Goal: Transaction & Acquisition: Purchase product/service

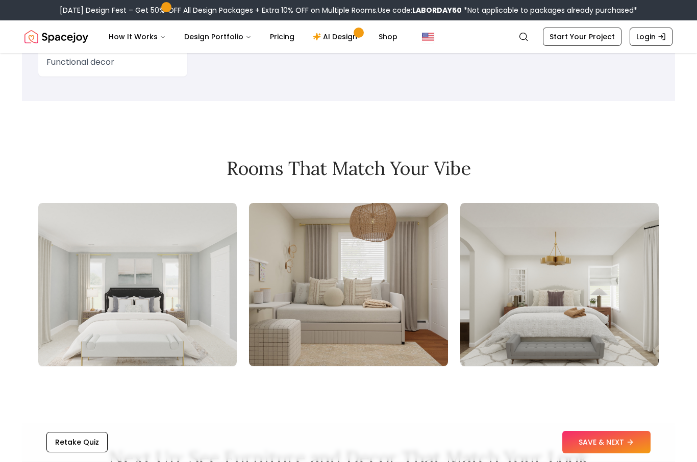
scroll to position [1023, 0]
click at [604, 454] on button "SAVE & NEXT" at bounding box center [606, 442] width 88 height 22
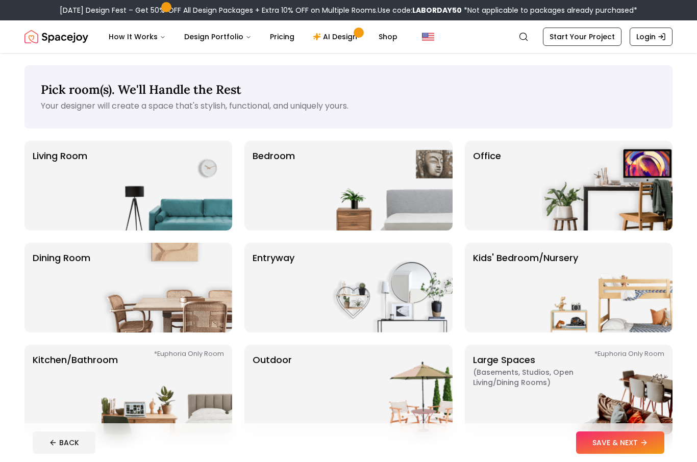
click at [405, 201] on img at bounding box center [387, 186] width 131 height 90
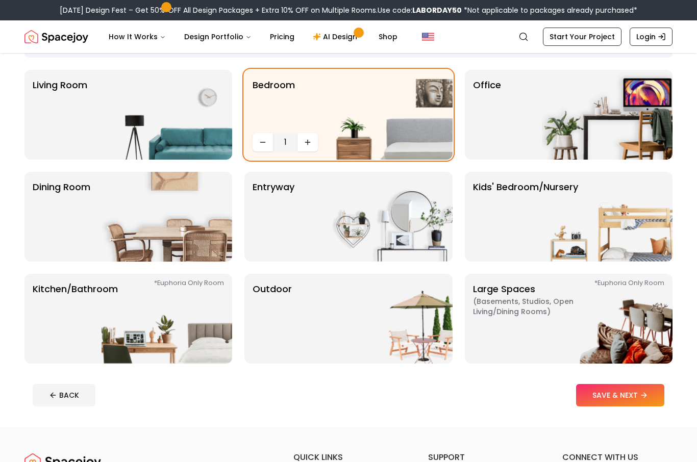
scroll to position [70, 0]
click at [624, 395] on button "SAVE & NEXT" at bounding box center [620, 395] width 88 height 22
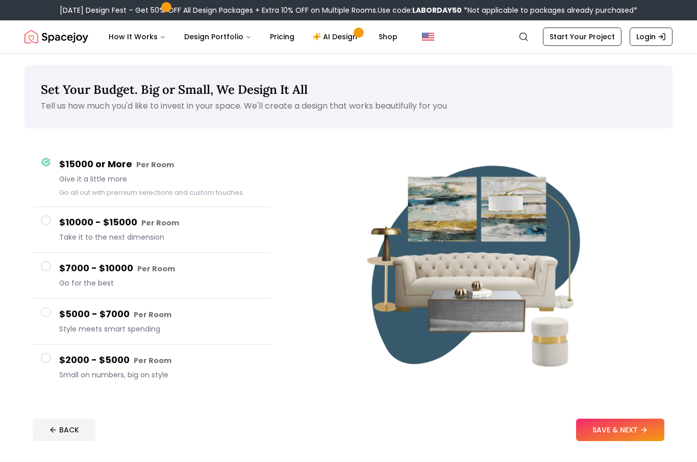
click at [251, 231] on div "$10000 - $15000 Per Room Take it to the next dimension" at bounding box center [160, 229] width 203 height 29
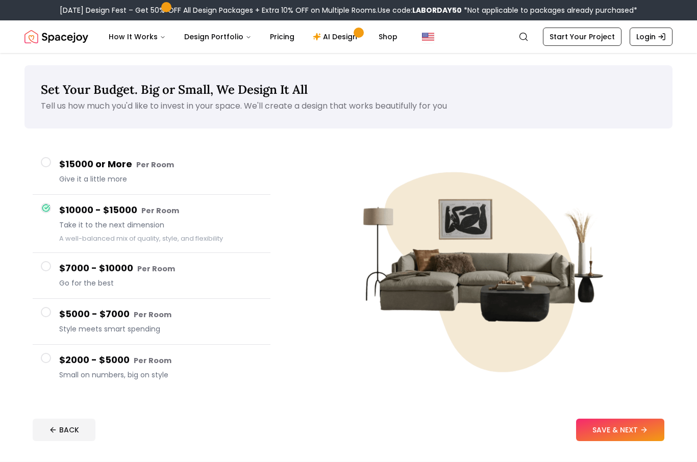
click at [607, 441] on button "SAVE & NEXT" at bounding box center [620, 430] width 88 height 22
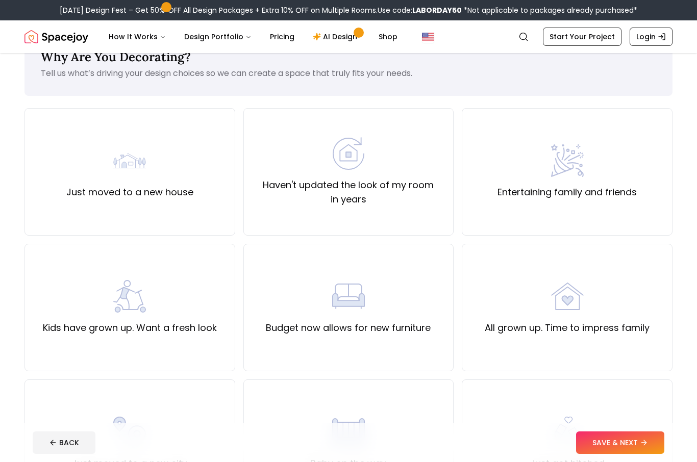
scroll to position [32, 0]
click at [209, 204] on div "Just moved to a new house" at bounding box center [129, 172] width 211 height 127
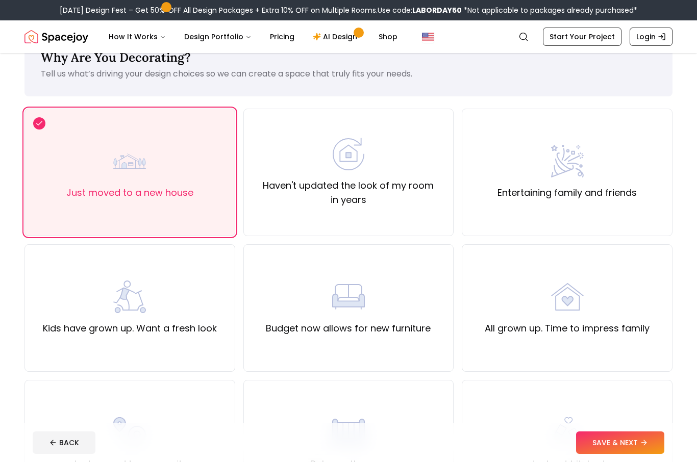
click at [625, 454] on button "SAVE & NEXT" at bounding box center [620, 442] width 88 height 22
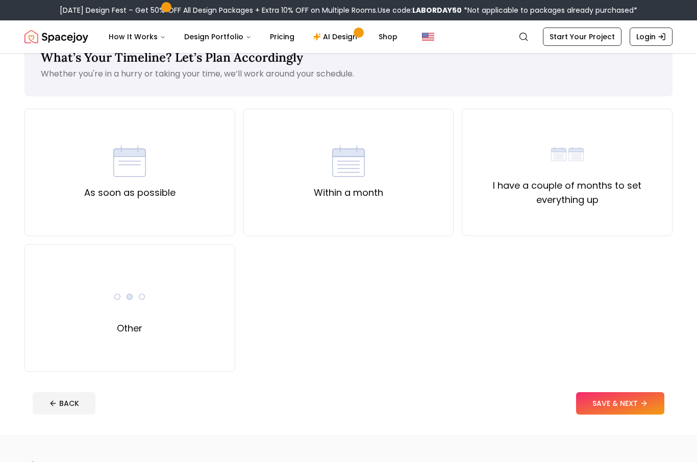
click at [397, 208] on div "Within a month" at bounding box center [348, 172] width 211 height 127
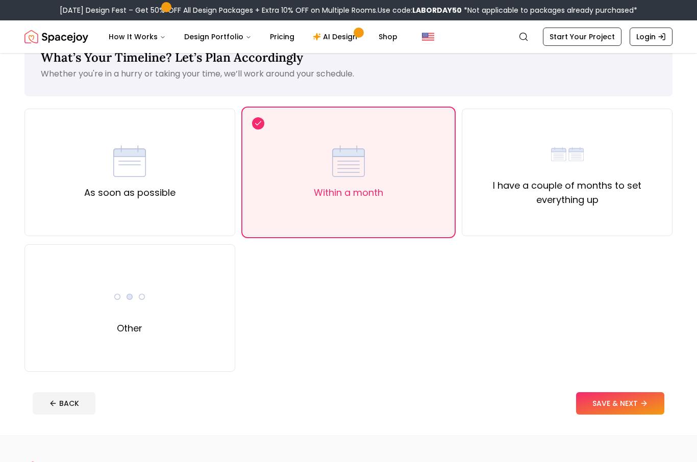
click at [501, 217] on div "I have a couple of months to set everything up" at bounding box center [566, 172] width 211 height 127
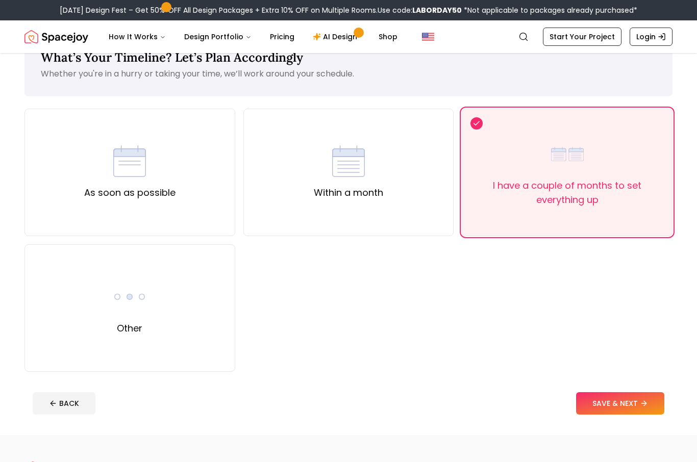
click at [619, 405] on button "SAVE & NEXT" at bounding box center [620, 403] width 88 height 22
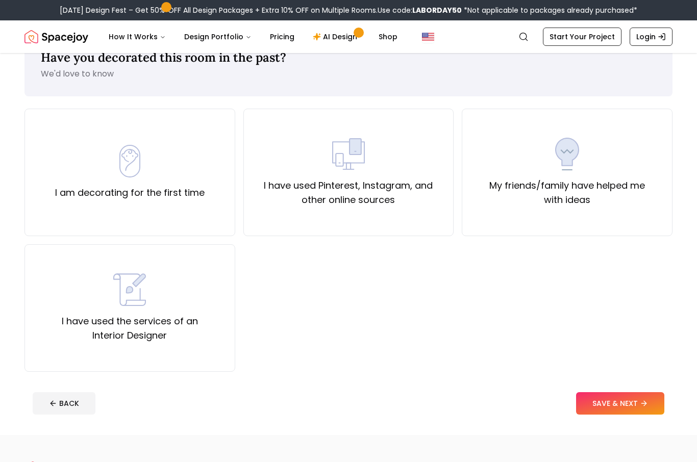
click at [355, 219] on div "I have used Pinterest, Instagram, and other online sources" at bounding box center [348, 172] width 211 height 127
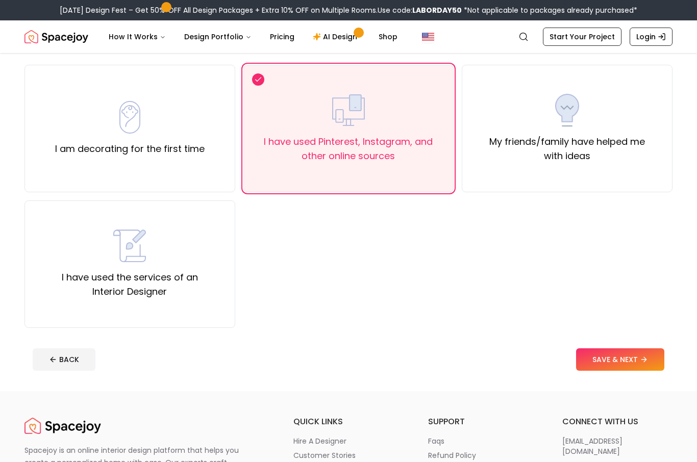
scroll to position [77, 0]
click at [590, 363] on button "SAVE & NEXT" at bounding box center [620, 358] width 88 height 22
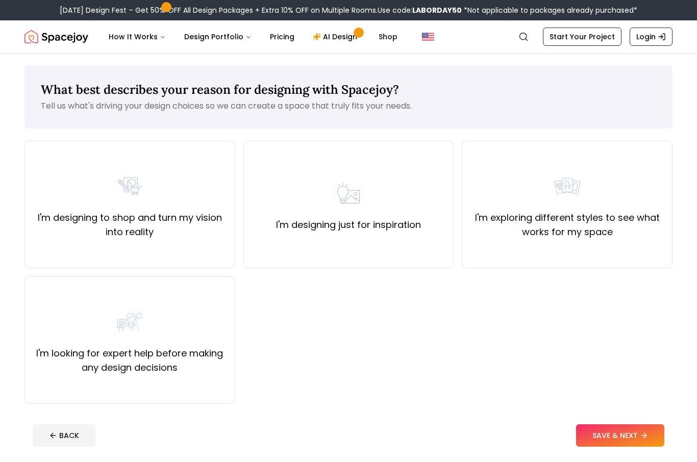
click at [391, 251] on div "I'm designing just for inspiration" at bounding box center [348, 204] width 211 height 127
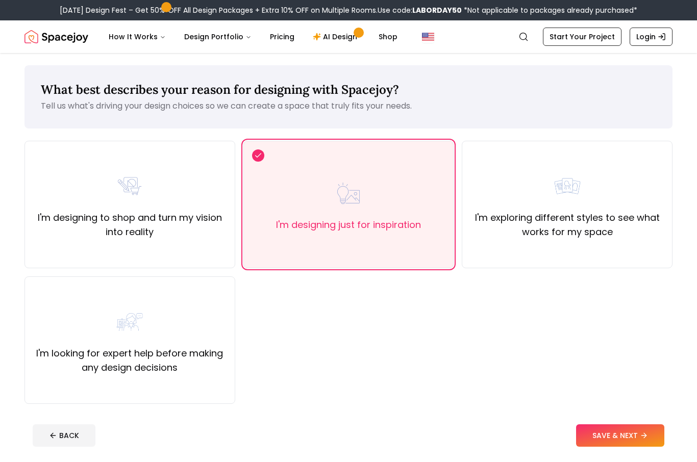
click at [628, 437] on button "SAVE & NEXT" at bounding box center [620, 435] width 88 height 22
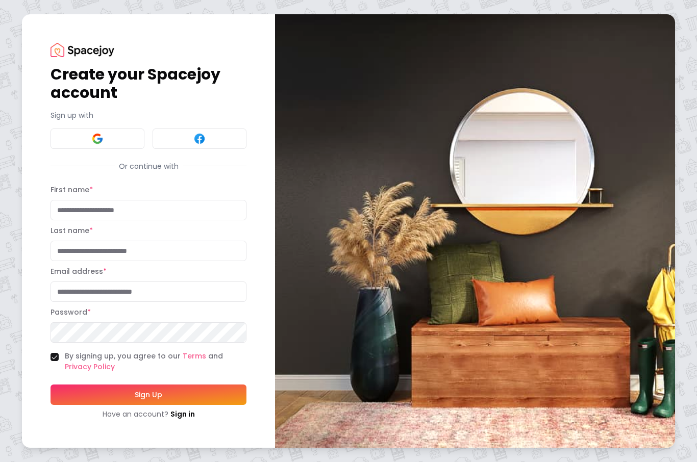
click at [216, 220] on input "First name *" at bounding box center [148, 210] width 196 height 20
type input "****"
type input "********"
type input "**********"
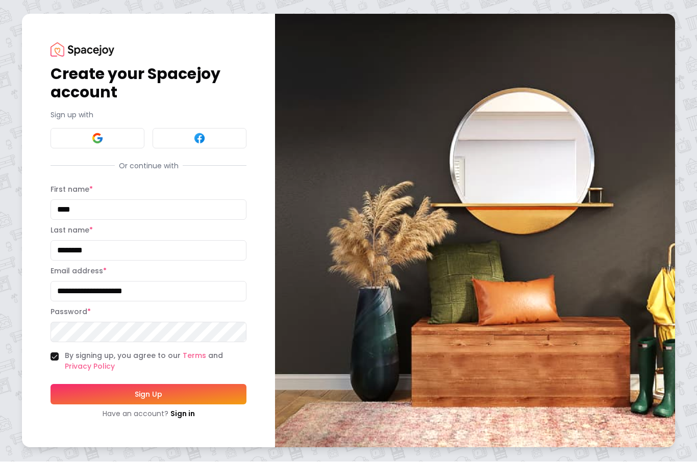
click at [194, 390] on button "Sign Up" at bounding box center [148, 394] width 196 height 20
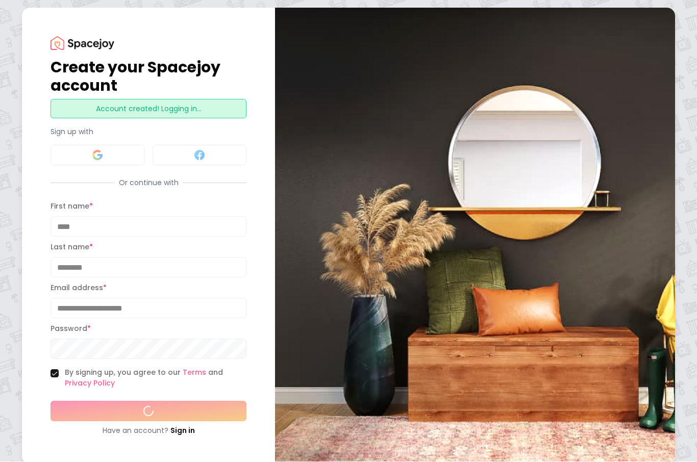
scroll to position [1, 0]
